Goal: Information Seeking & Learning: Find specific fact

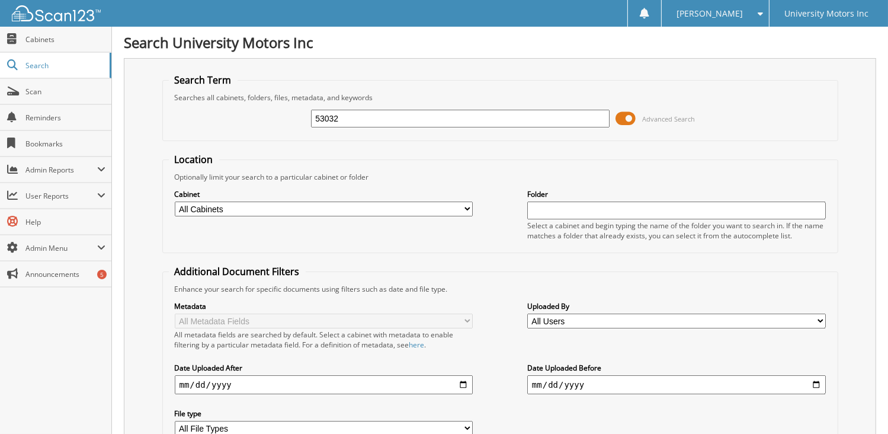
type input "53032"
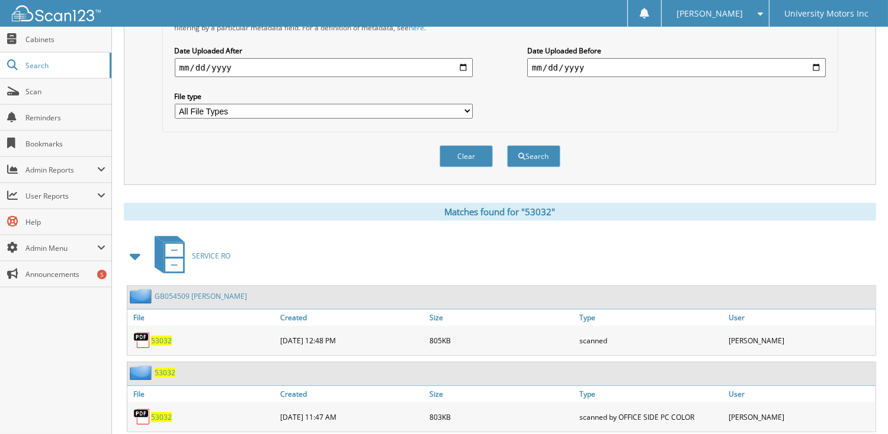
scroll to position [337, 0]
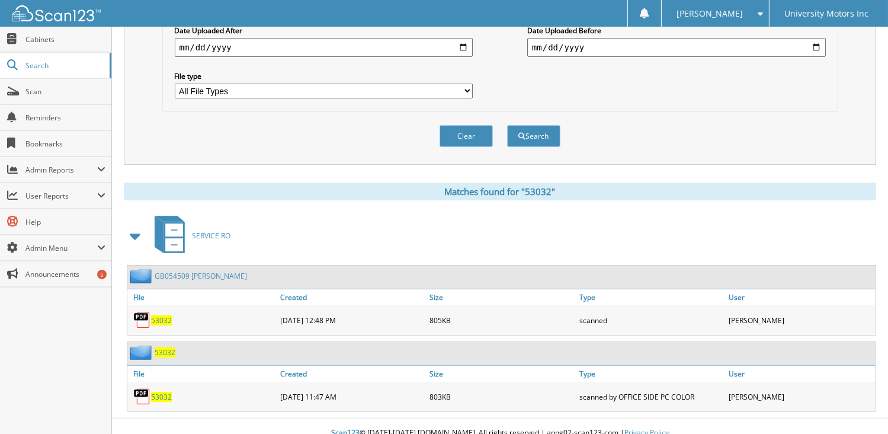
click at [159, 315] on span "53032" at bounding box center [161, 320] width 21 height 10
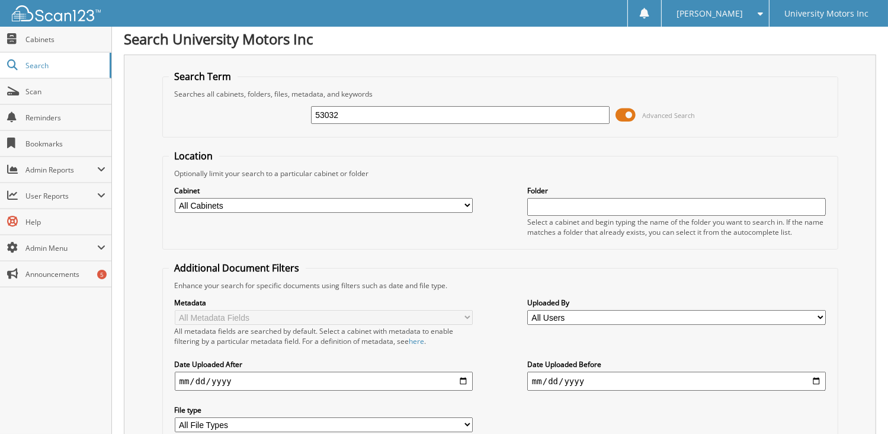
scroll to position [0, 0]
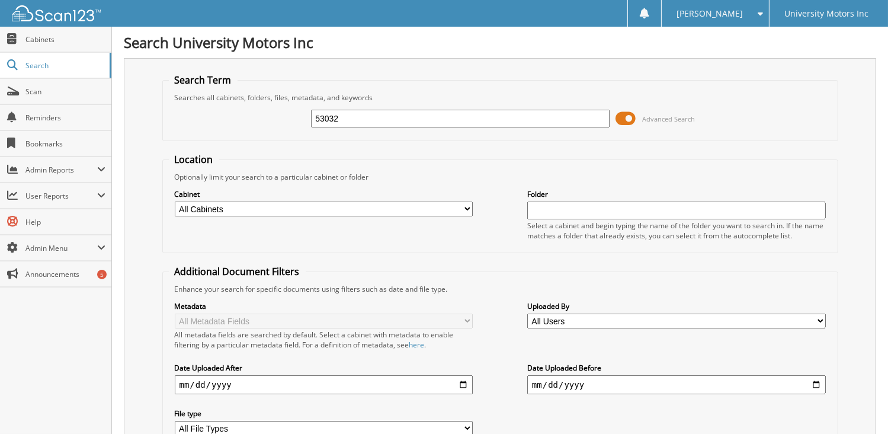
click at [342, 120] on input "53032" at bounding box center [460, 119] width 299 height 18
type input "5"
type input "54590"
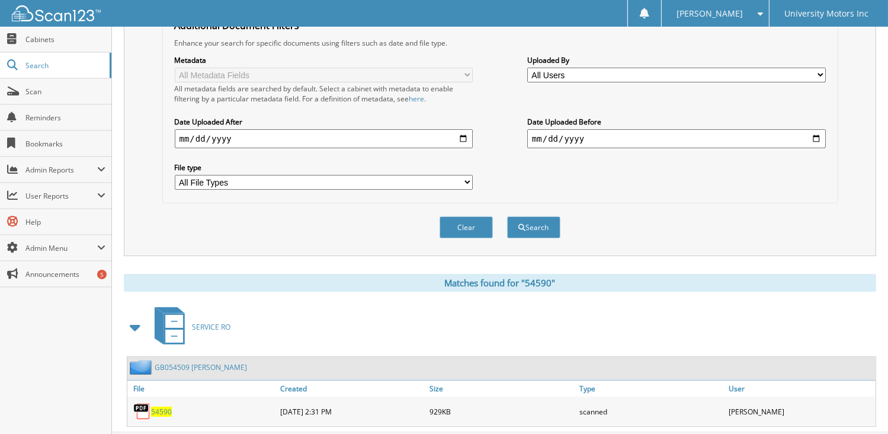
scroll to position [262, 0]
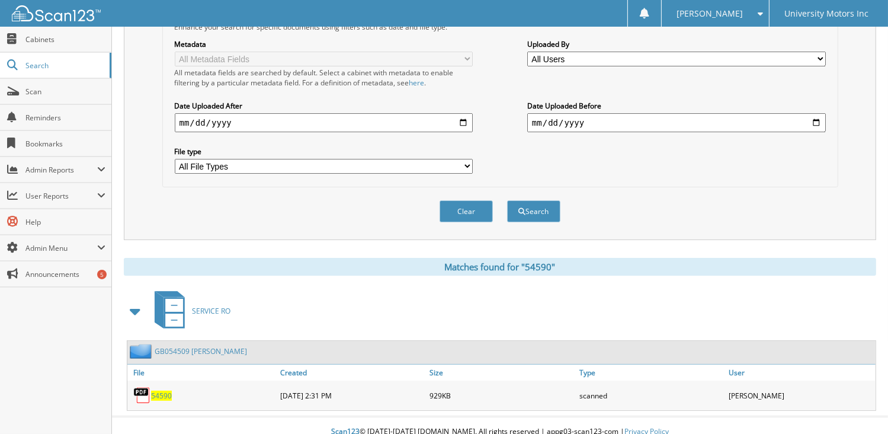
click at [164, 390] on span "54590" at bounding box center [161, 395] width 21 height 10
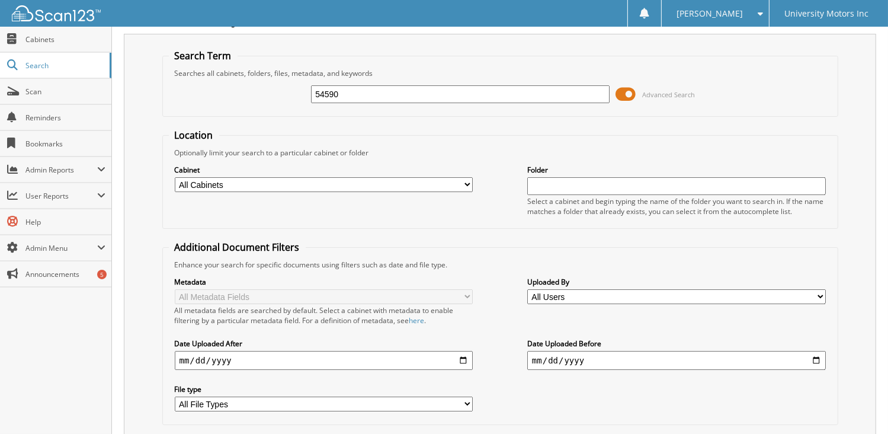
scroll to position [0, 0]
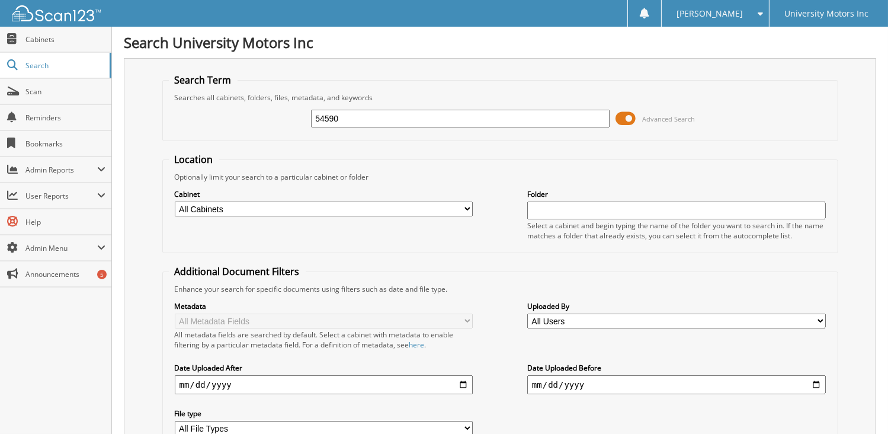
click at [343, 119] on input "54590" at bounding box center [460, 119] width 299 height 18
type input "5"
type input "63155"
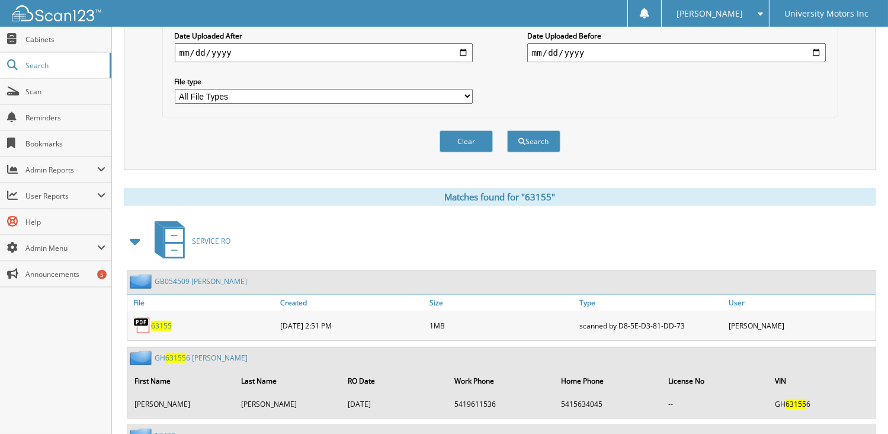
scroll to position [353, 0]
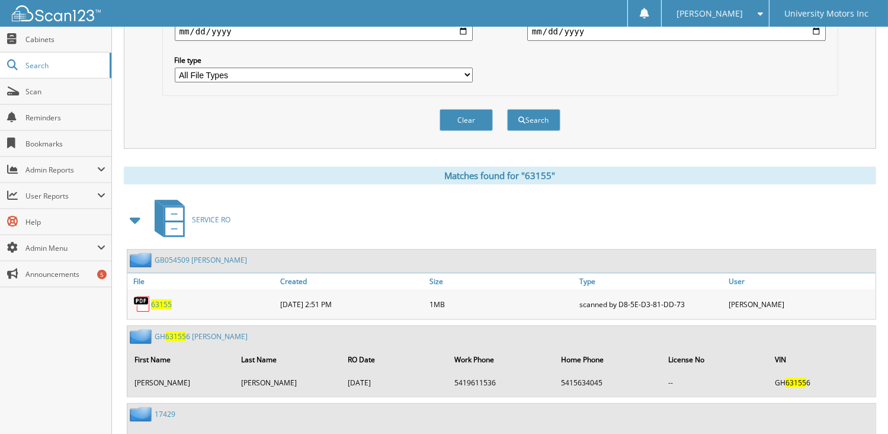
click at [161, 299] on span "63155" at bounding box center [161, 304] width 21 height 10
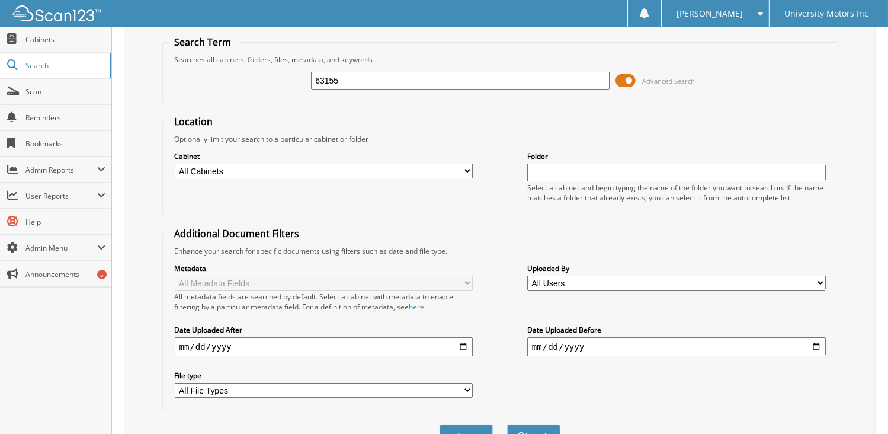
scroll to position [0, 0]
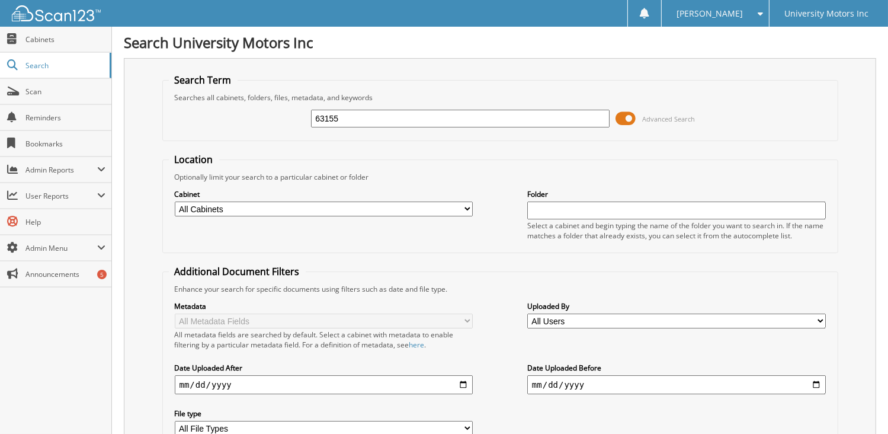
click at [347, 119] on input "63155" at bounding box center [460, 119] width 299 height 18
type input "6"
type input "64981"
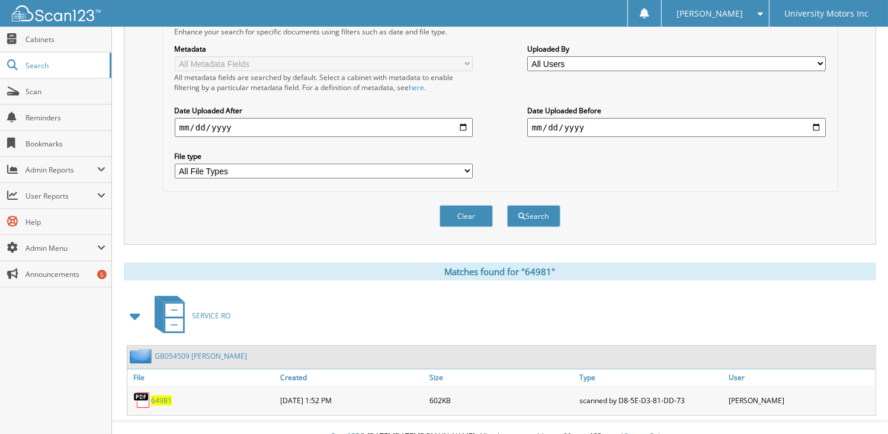
scroll to position [262, 0]
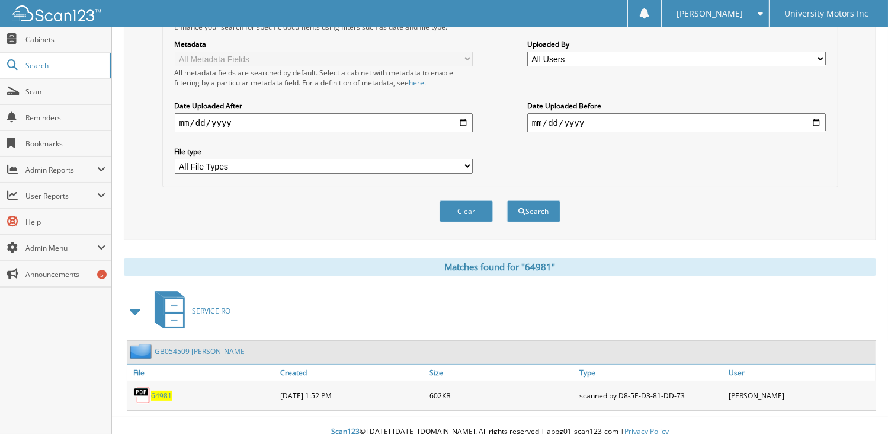
click at [161, 390] on span "64981" at bounding box center [161, 395] width 21 height 10
